Goal: Task Accomplishment & Management: Use online tool/utility

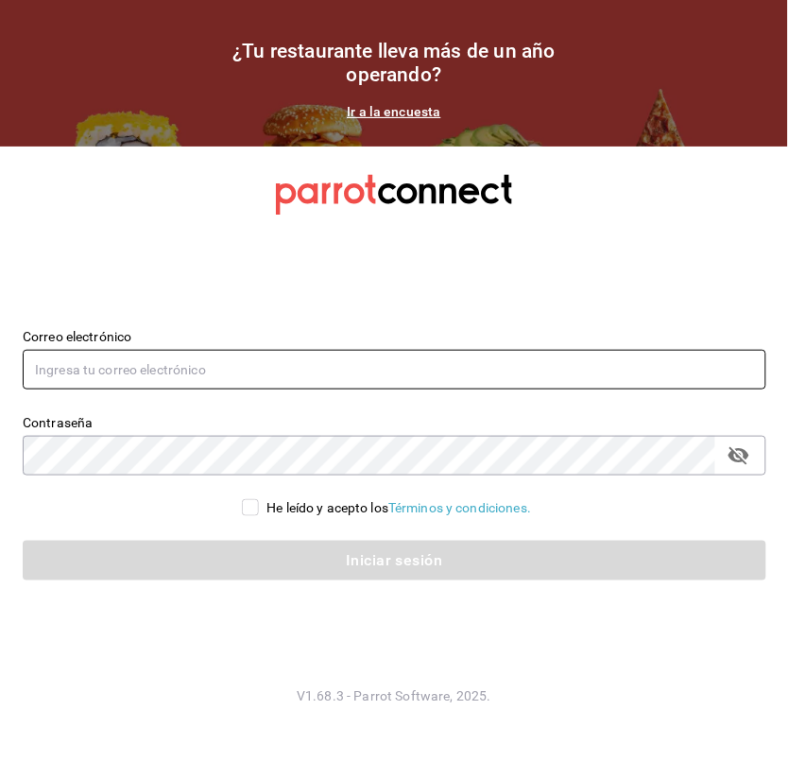
type input "[EMAIL_ADDRESS][DOMAIN_NAME]"
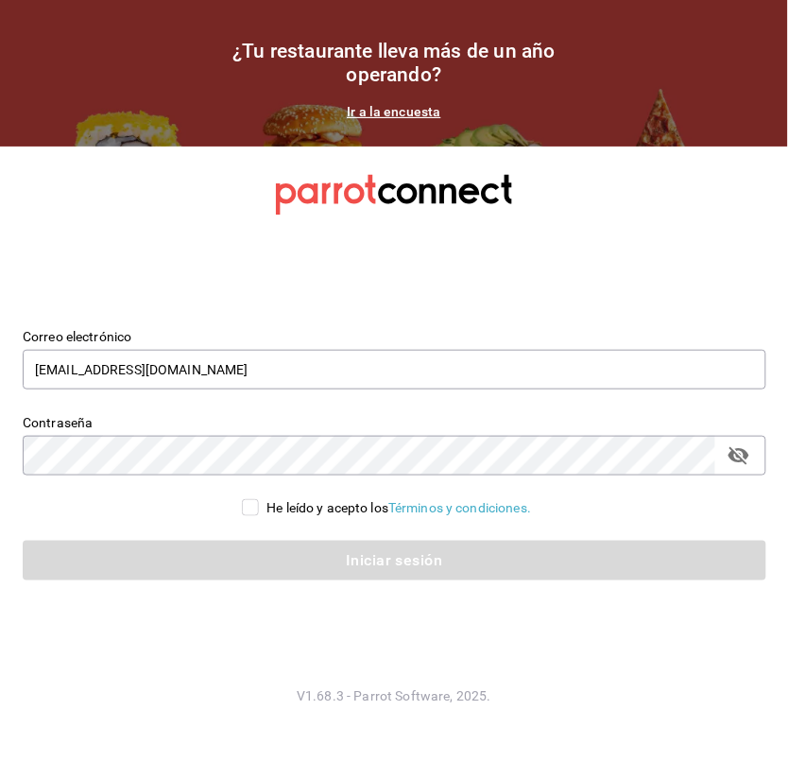
click at [261, 508] on span "He leído y acepto los Términos y condiciones." at bounding box center [395, 508] width 272 height 20
click at [259, 508] on input "He leído y acepto los Términos y condiciones." at bounding box center [250, 507] width 17 height 17
checkbox input "true"
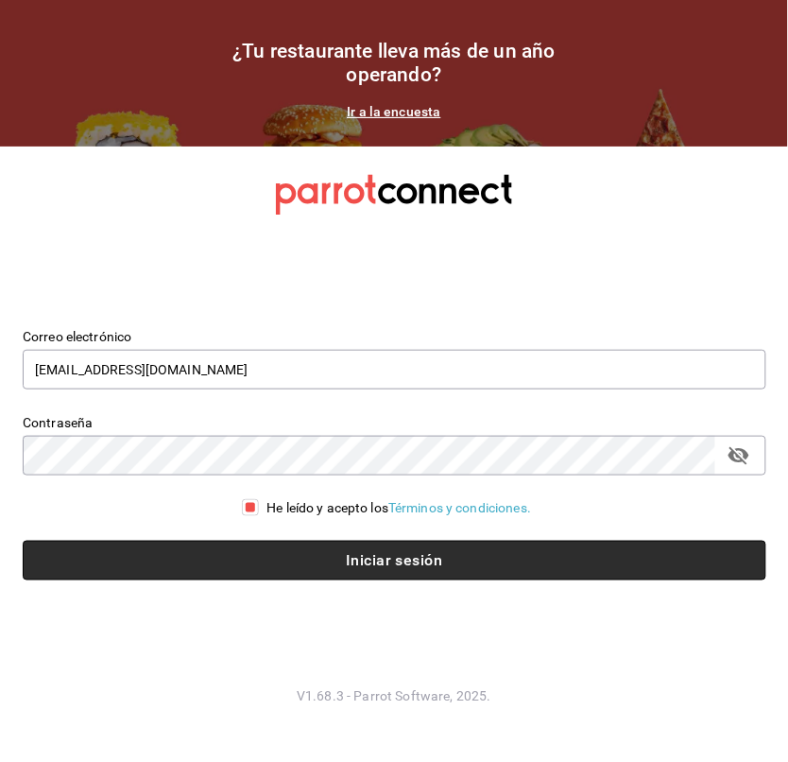
click at [372, 564] on button "Iniciar sesión" at bounding box center [395, 561] width 744 height 40
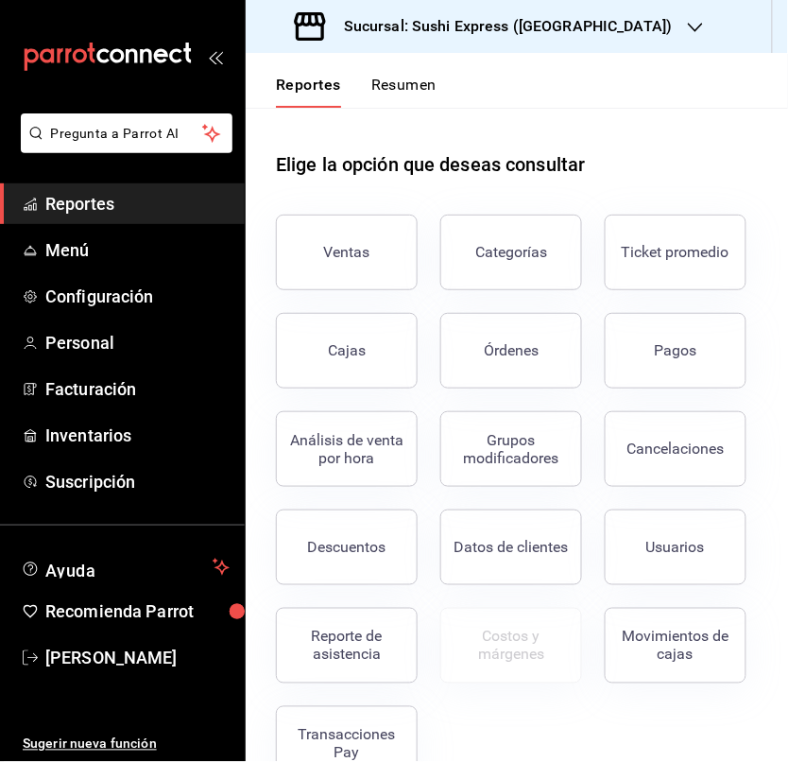
click at [349, 253] on div "Ventas" at bounding box center [347, 252] width 46 height 18
